Goal: Book appointment/travel/reservation

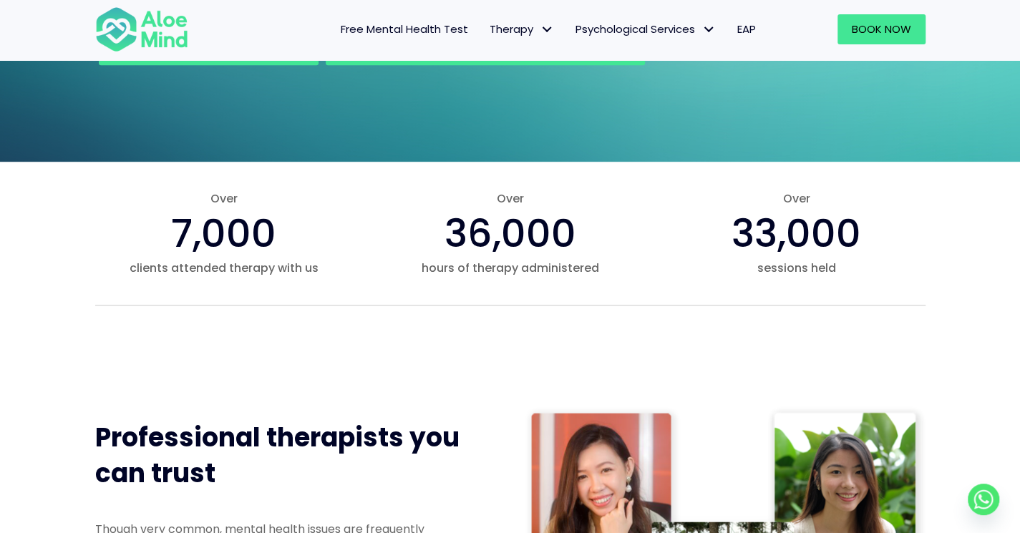
scroll to position [788, 0]
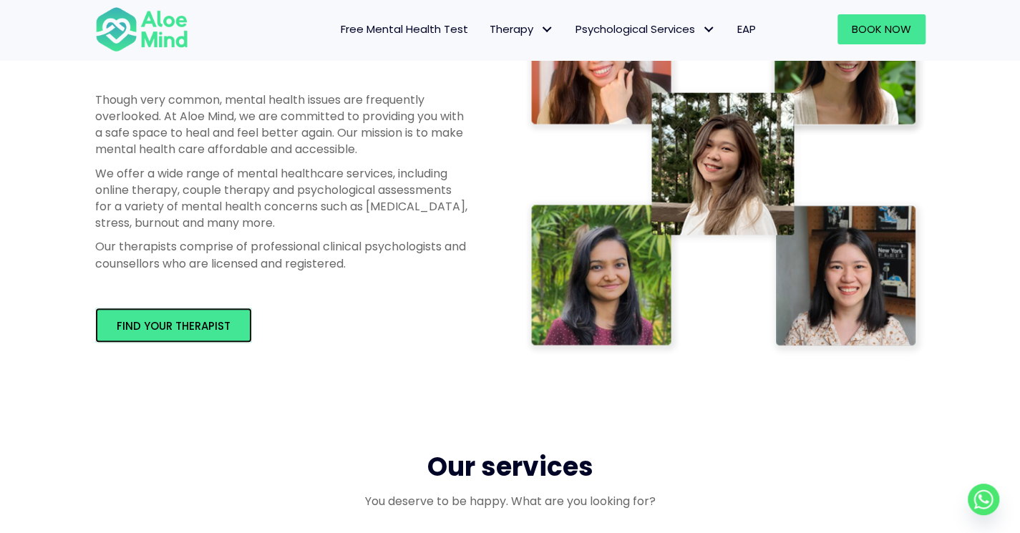
click at [209, 328] on span "Find your therapist" at bounding box center [174, 326] width 114 height 15
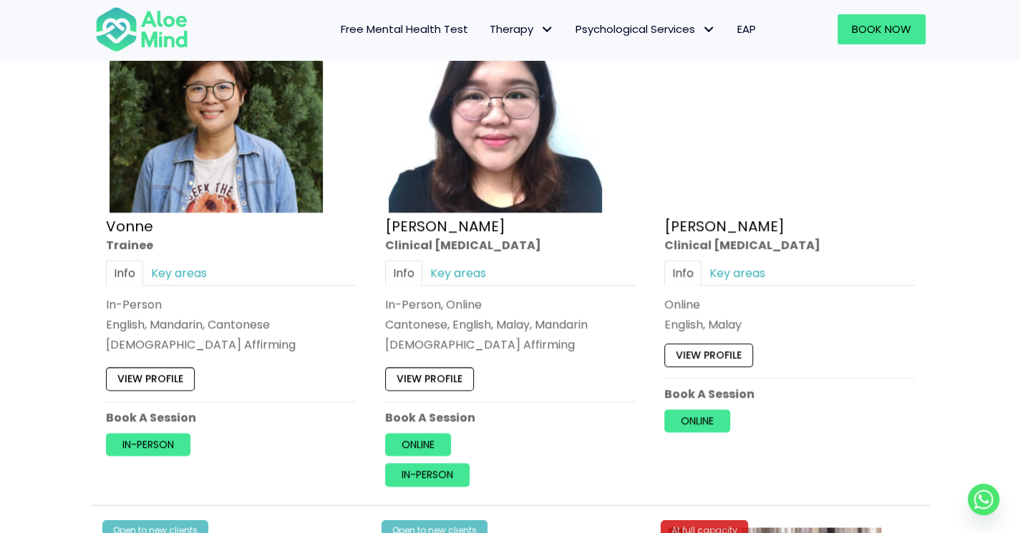
scroll to position [4021, 0]
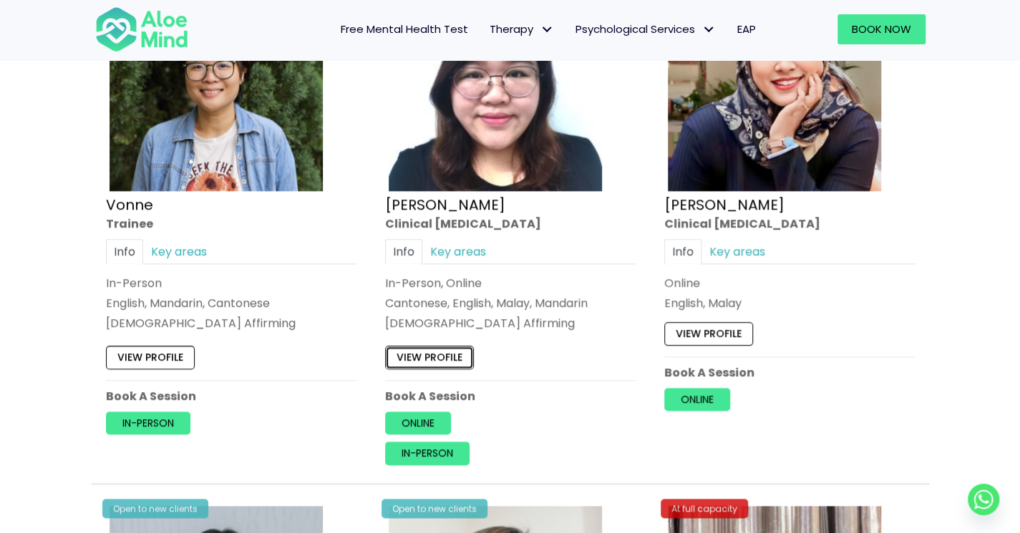
click at [458, 347] on link "View profile" at bounding box center [429, 358] width 89 height 23
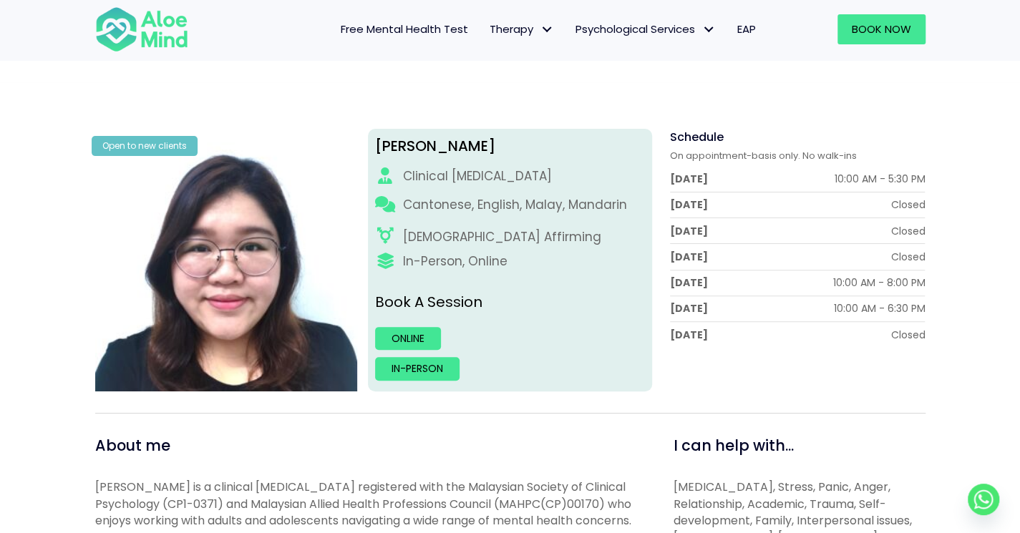
scroll to position [58, 0]
